Goal: Task Accomplishment & Management: Use online tool/utility

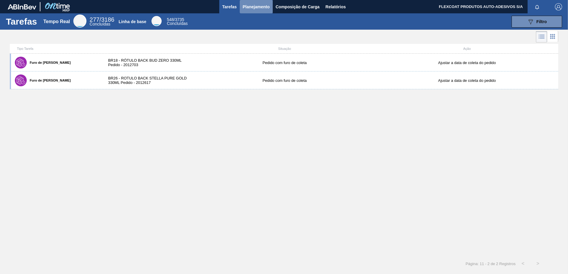
click at [250, 7] on span "Planejamento" at bounding box center [256, 6] width 27 height 7
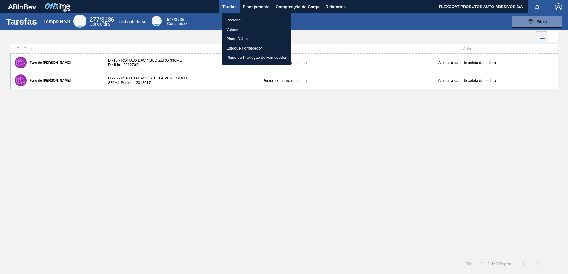
click at [236, 20] on li "Pedidos" at bounding box center [257, 20] width 70 height 10
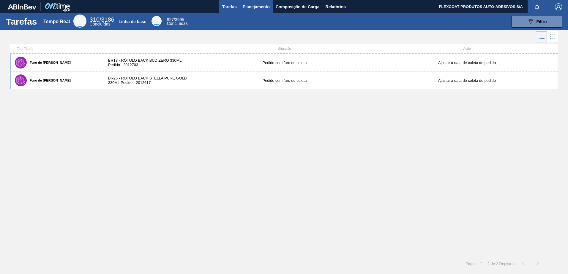
click at [246, 8] on span "Planejamento" at bounding box center [256, 6] width 27 height 7
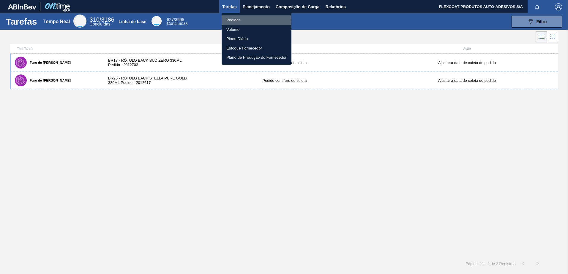
click at [235, 20] on li "Pedidos" at bounding box center [257, 20] width 70 height 10
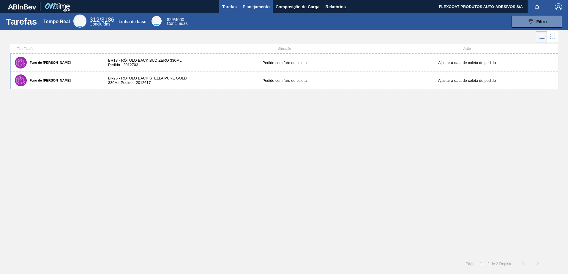
click at [243, 9] on span "Planejamento" at bounding box center [256, 6] width 27 height 7
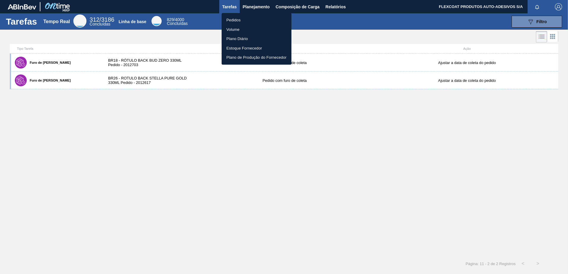
click at [228, 21] on li "Pedidos" at bounding box center [257, 20] width 70 height 10
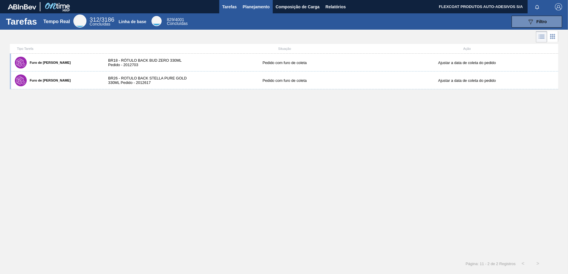
click at [245, 6] on span "Planejamento" at bounding box center [256, 6] width 27 height 7
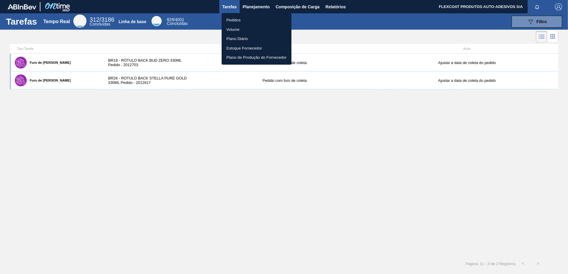
click at [233, 19] on li "Pedidos" at bounding box center [257, 20] width 70 height 10
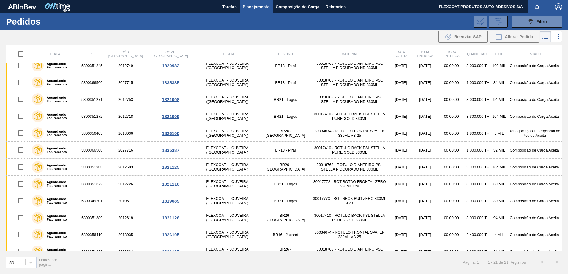
scroll to position [19, 0]
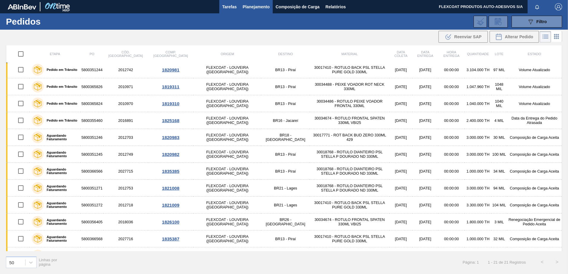
click at [228, 8] on span "Tarefas" at bounding box center [229, 6] width 15 height 7
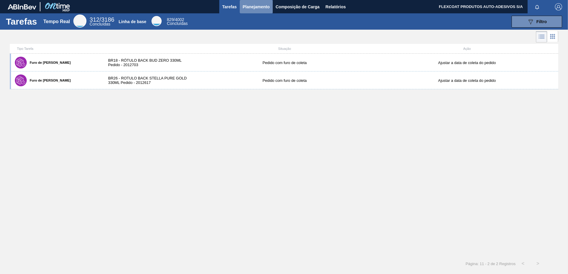
click at [246, 6] on span "Planejamento" at bounding box center [256, 6] width 27 height 7
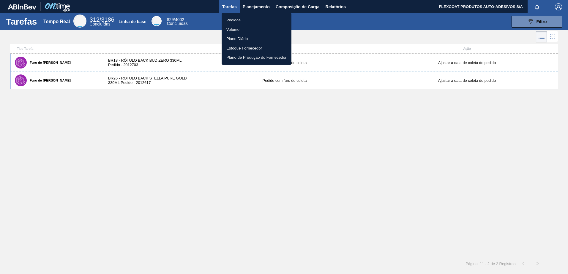
click at [235, 18] on li "Pedidos" at bounding box center [257, 20] width 70 height 10
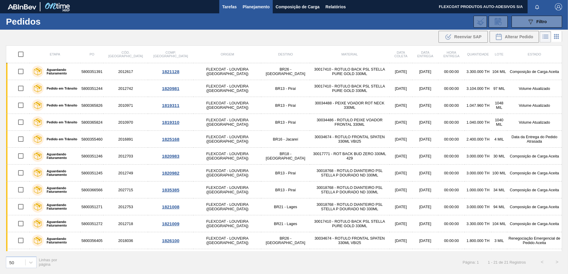
click at [228, 7] on span "Tarefas" at bounding box center [229, 6] width 15 height 7
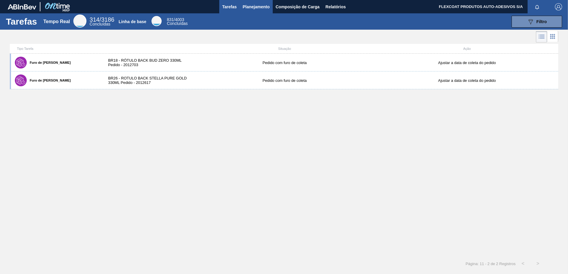
click at [253, 8] on span "Planejamento" at bounding box center [256, 6] width 27 height 7
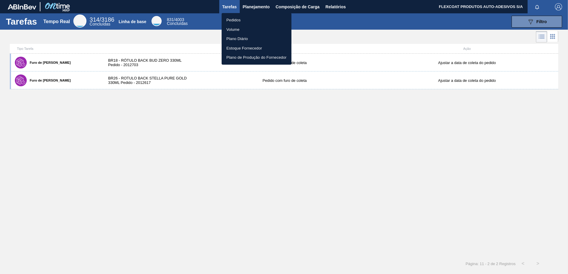
click at [235, 20] on li "Pedidos" at bounding box center [257, 20] width 70 height 10
